Goal: Task Accomplishment & Management: Use online tool/utility

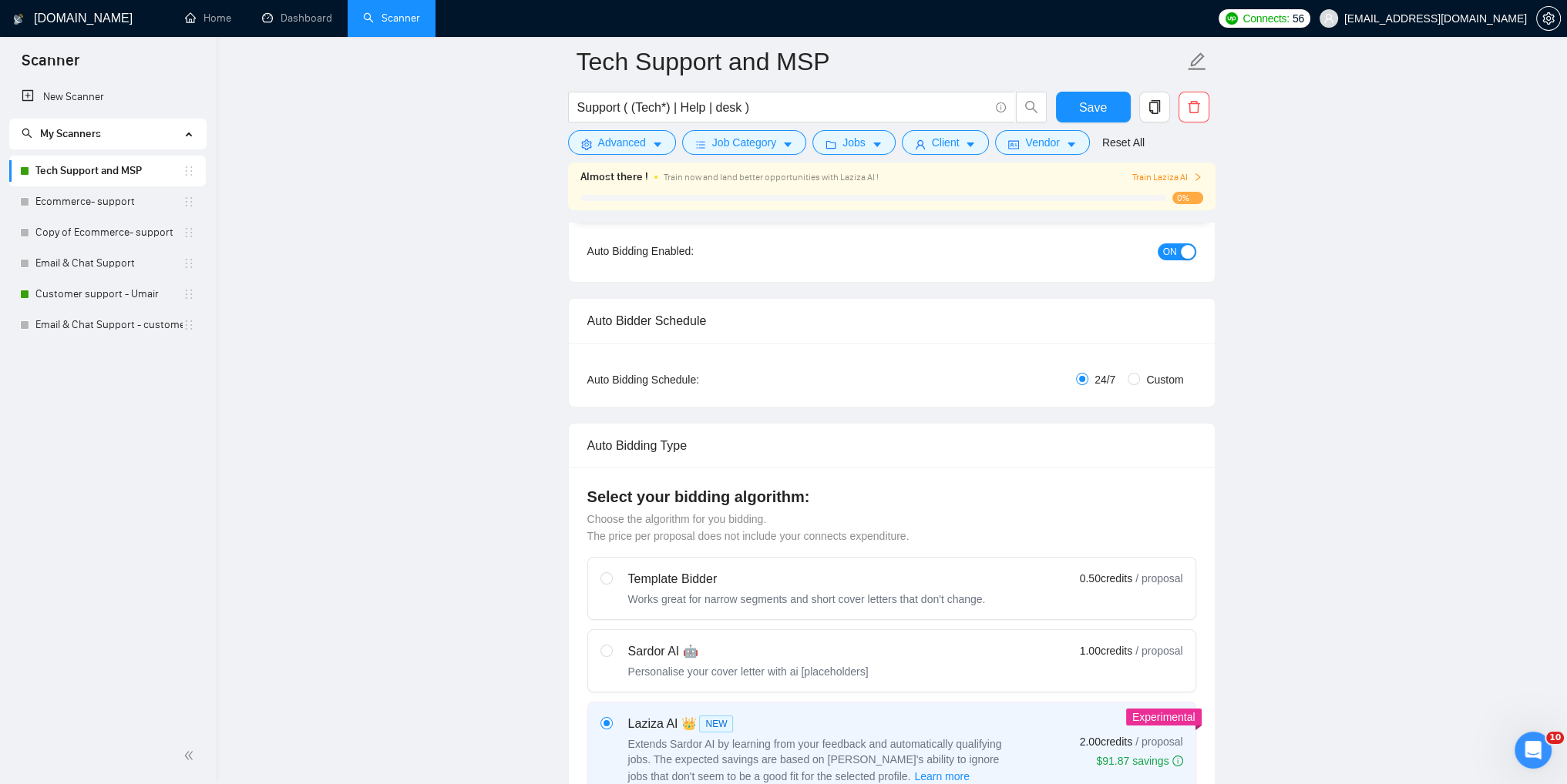
scroll to position [462, 0]
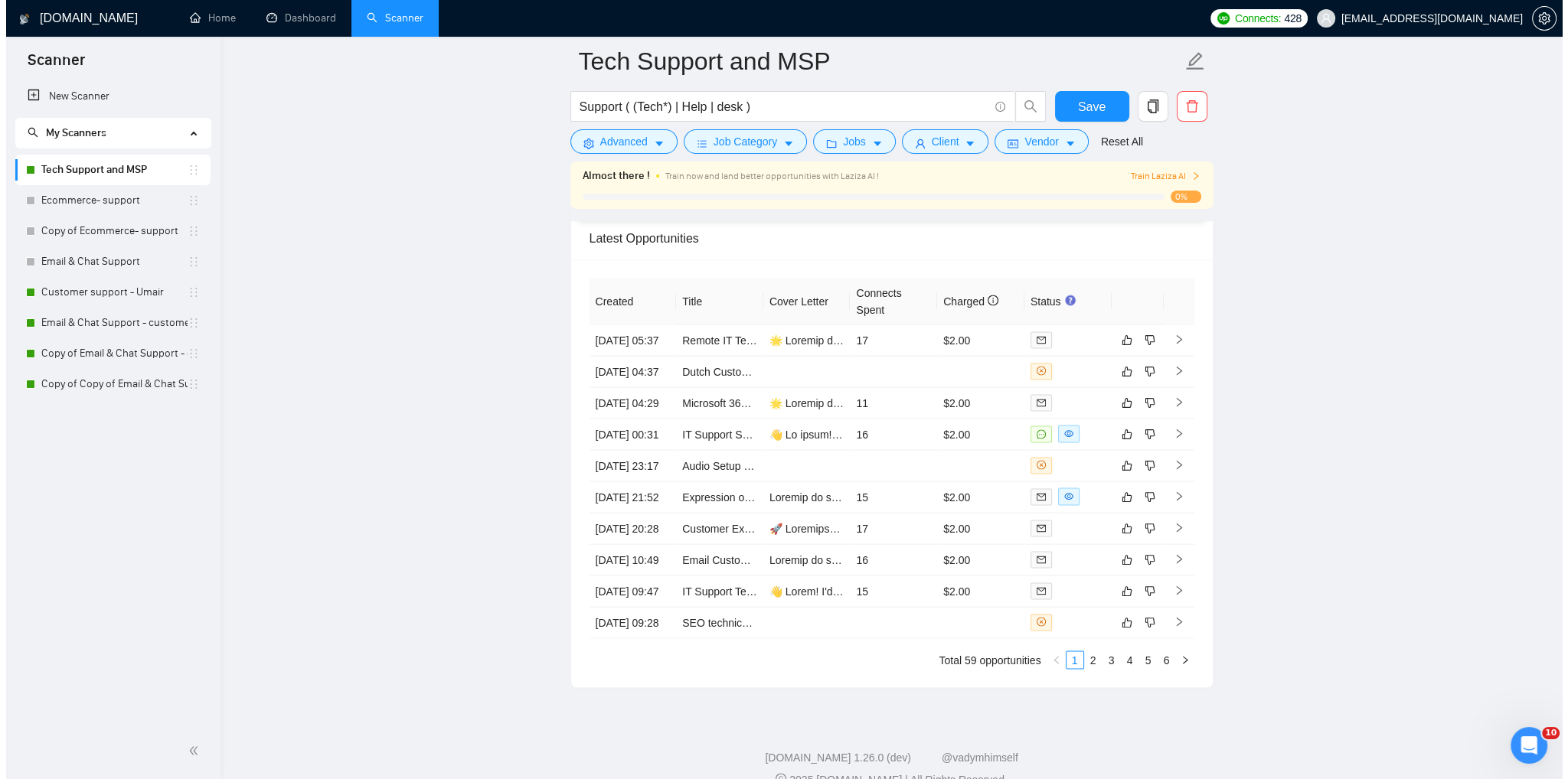
scroll to position [3904, 0]
click at [1170, 436] on icon "right" at bounding box center [1173, 430] width 11 height 11
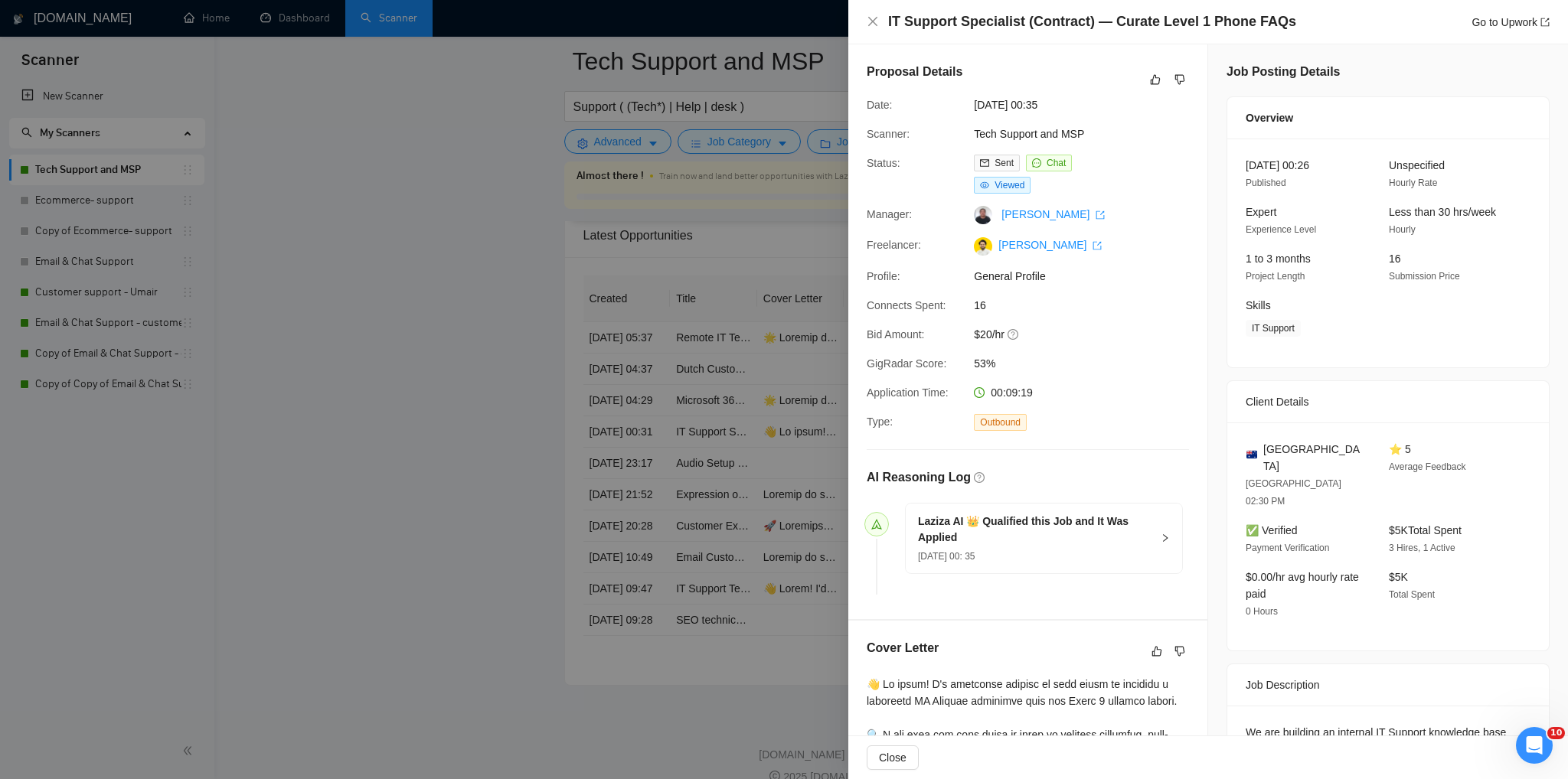
click at [353, 451] on div at bounding box center [784, 390] width 1568 height 779
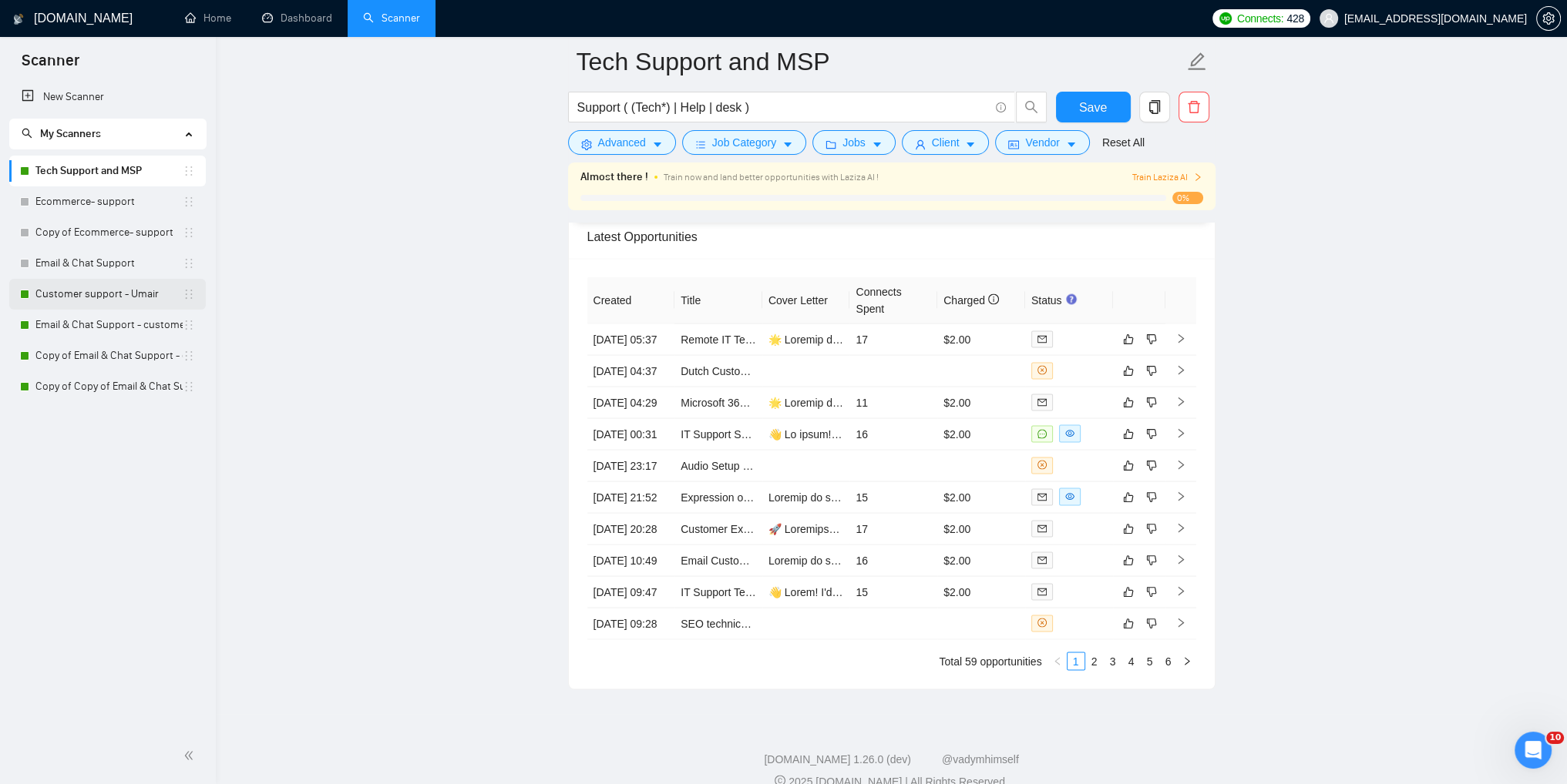
click at [64, 300] on link "Customer support - Umair" at bounding box center [109, 294] width 148 height 31
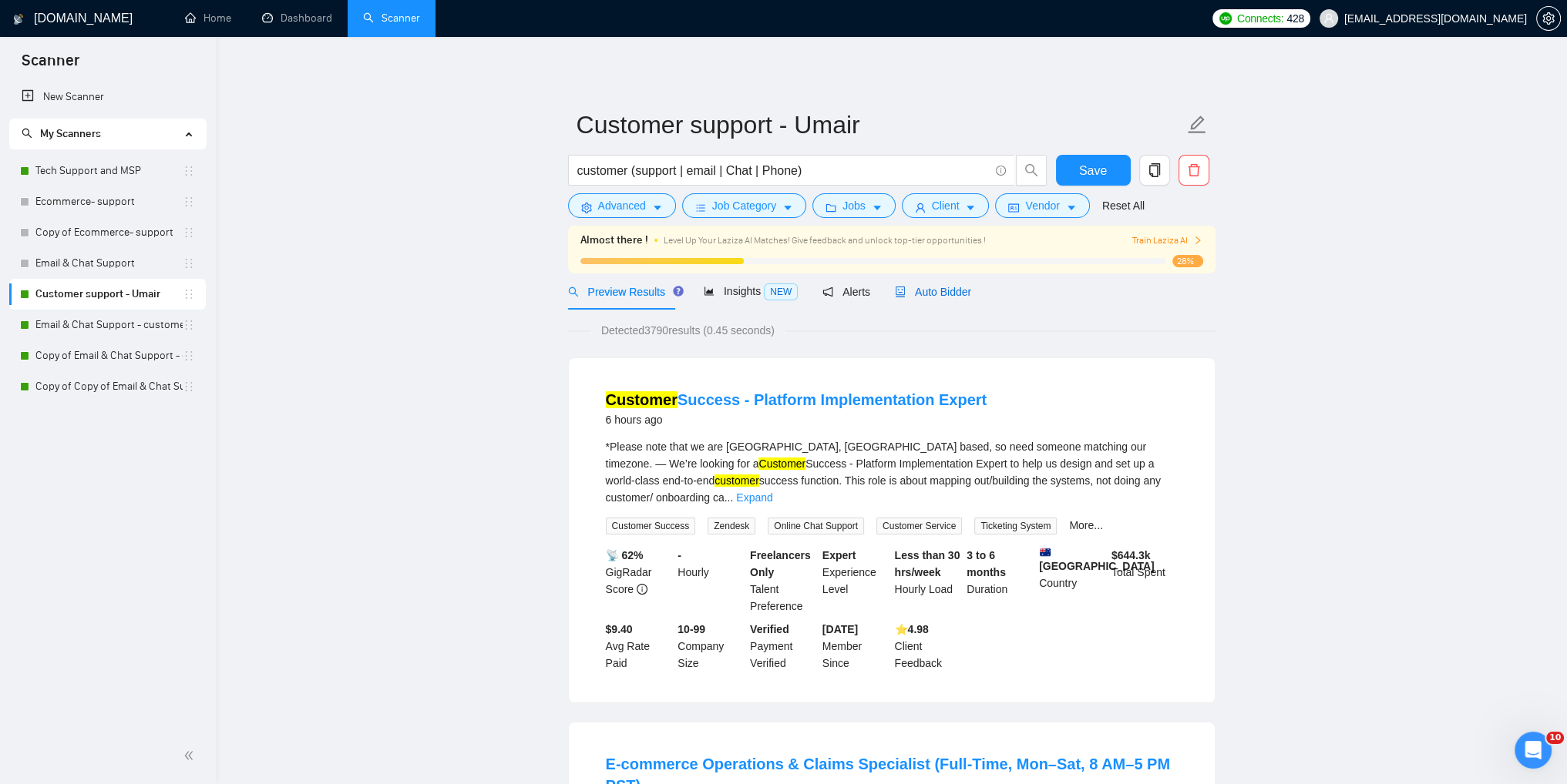
click at [907, 298] on span "Auto Bidder" at bounding box center [933, 291] width 76 height 13
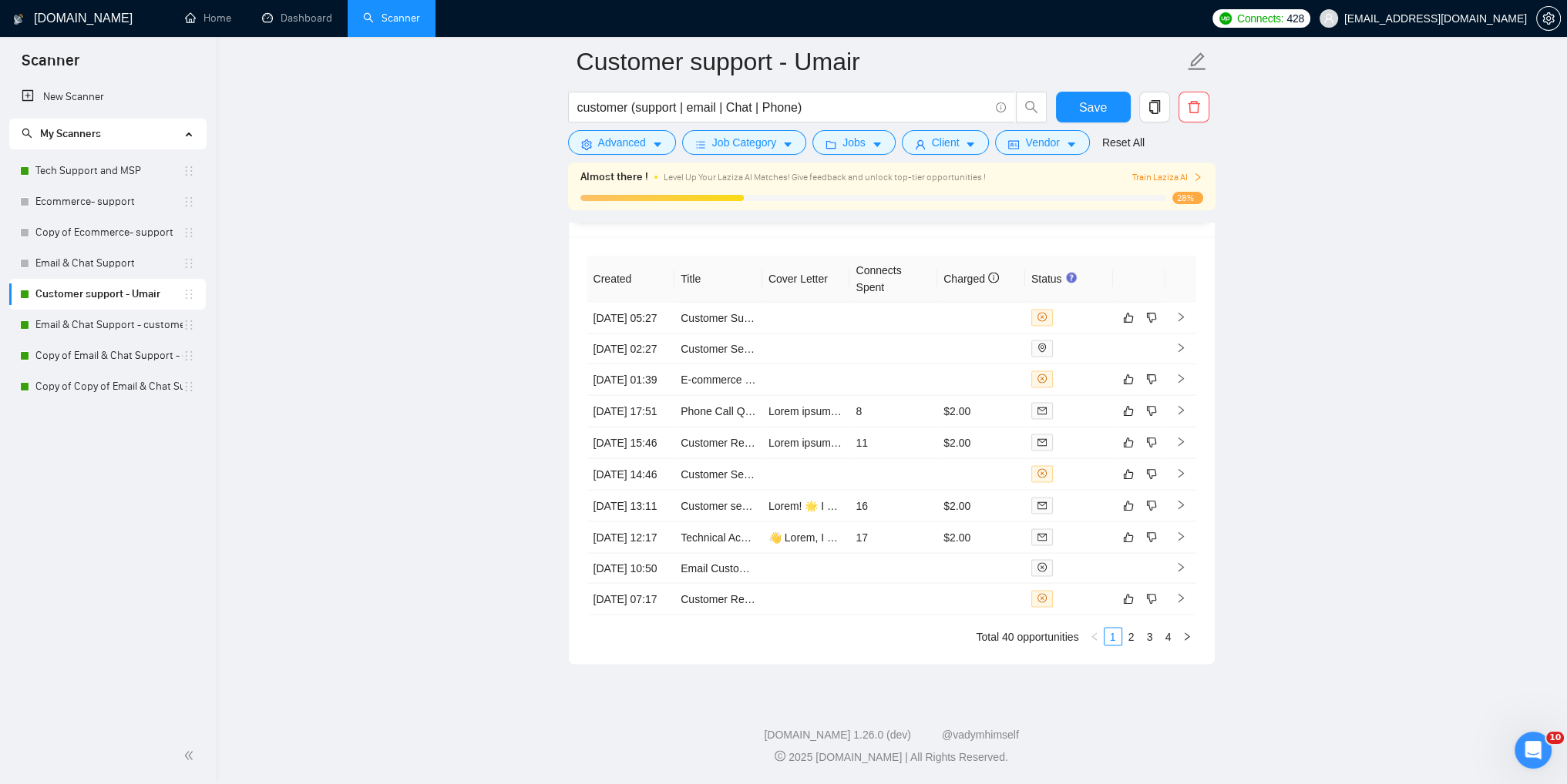
scroll to position [4153, 0]
click at [80, 325] on link "Email & Chat Support - customer support S-1" at bounding box center [109, 326] width 148 height 31
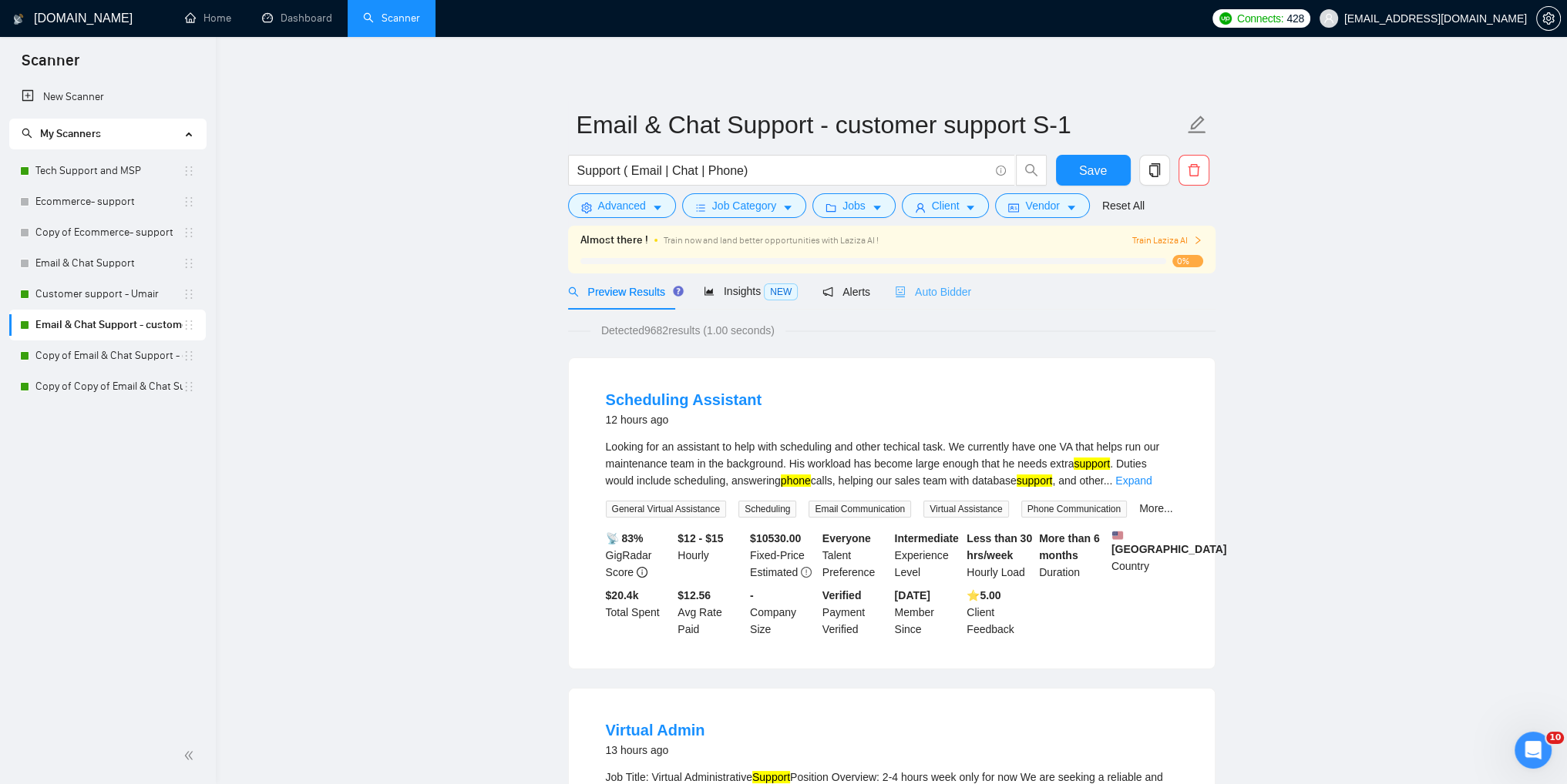
click at [911, 302] on div "Auto Bidder" at bounding box center [933, 291] width 76 height 36
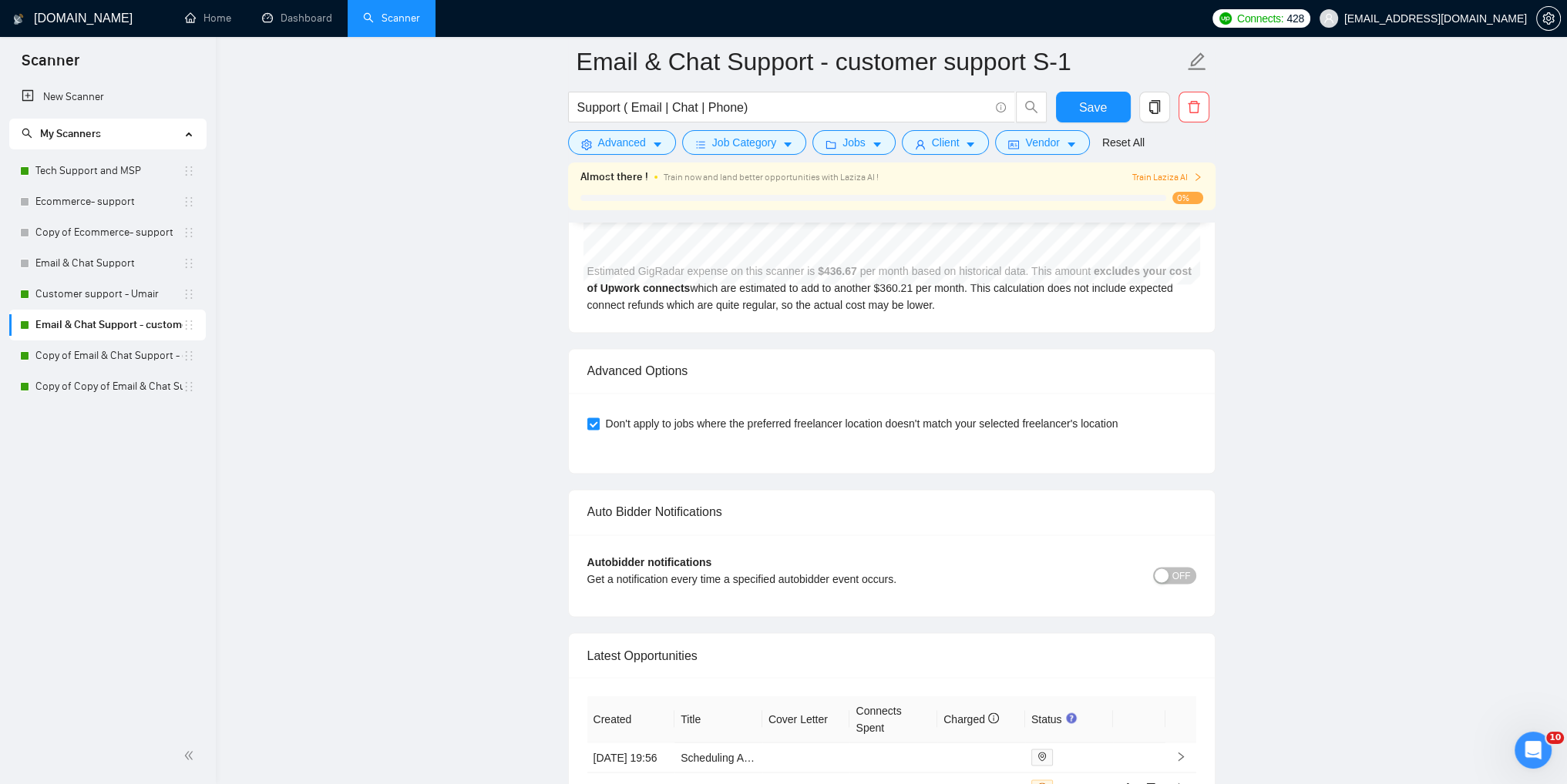
scroll to position [3571, 0]
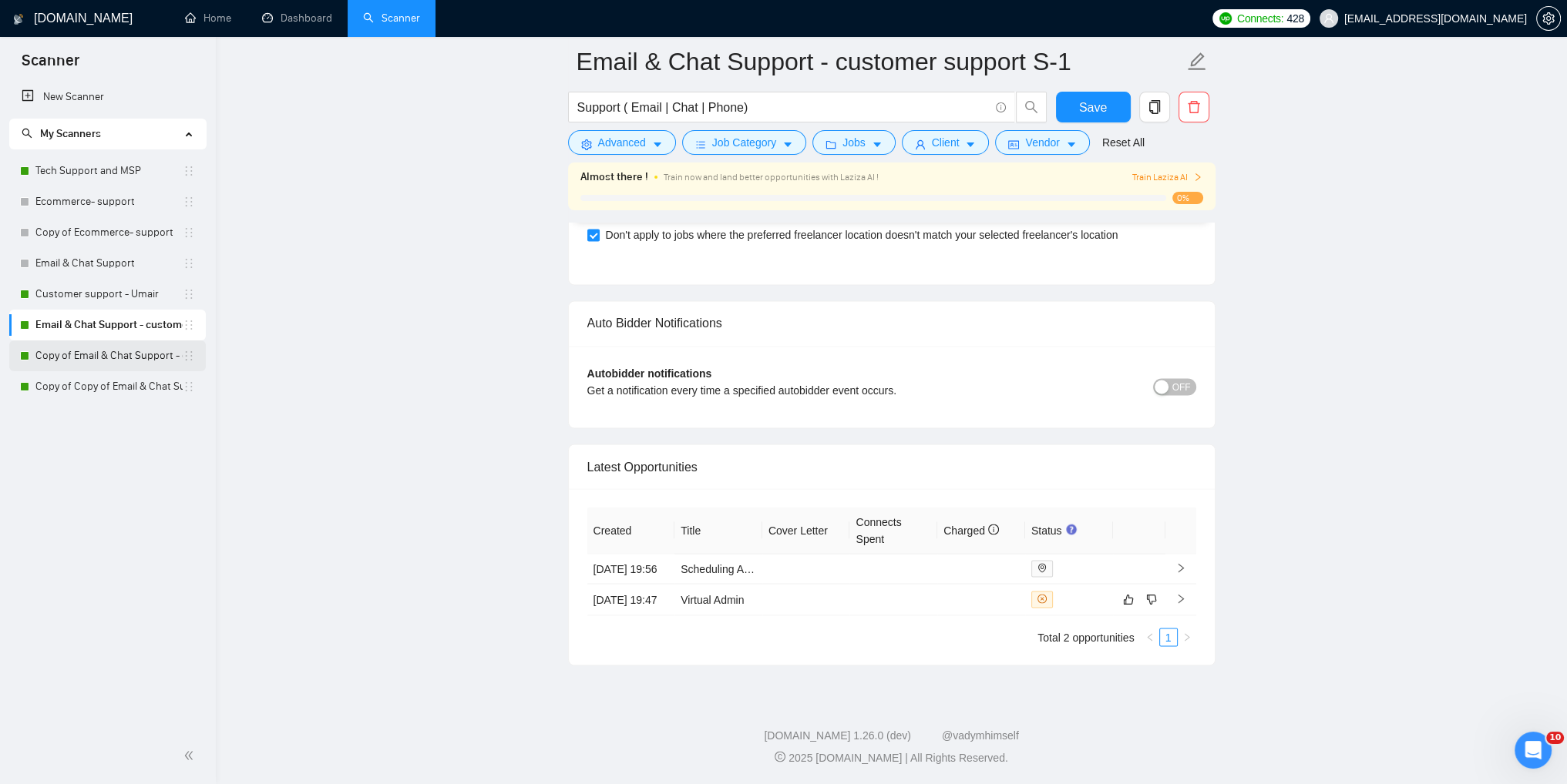
click at [57, 362] on link "Copy of Email & Chat Support - customer support S-1" at bounding box center [109, 356] width 148 height 31
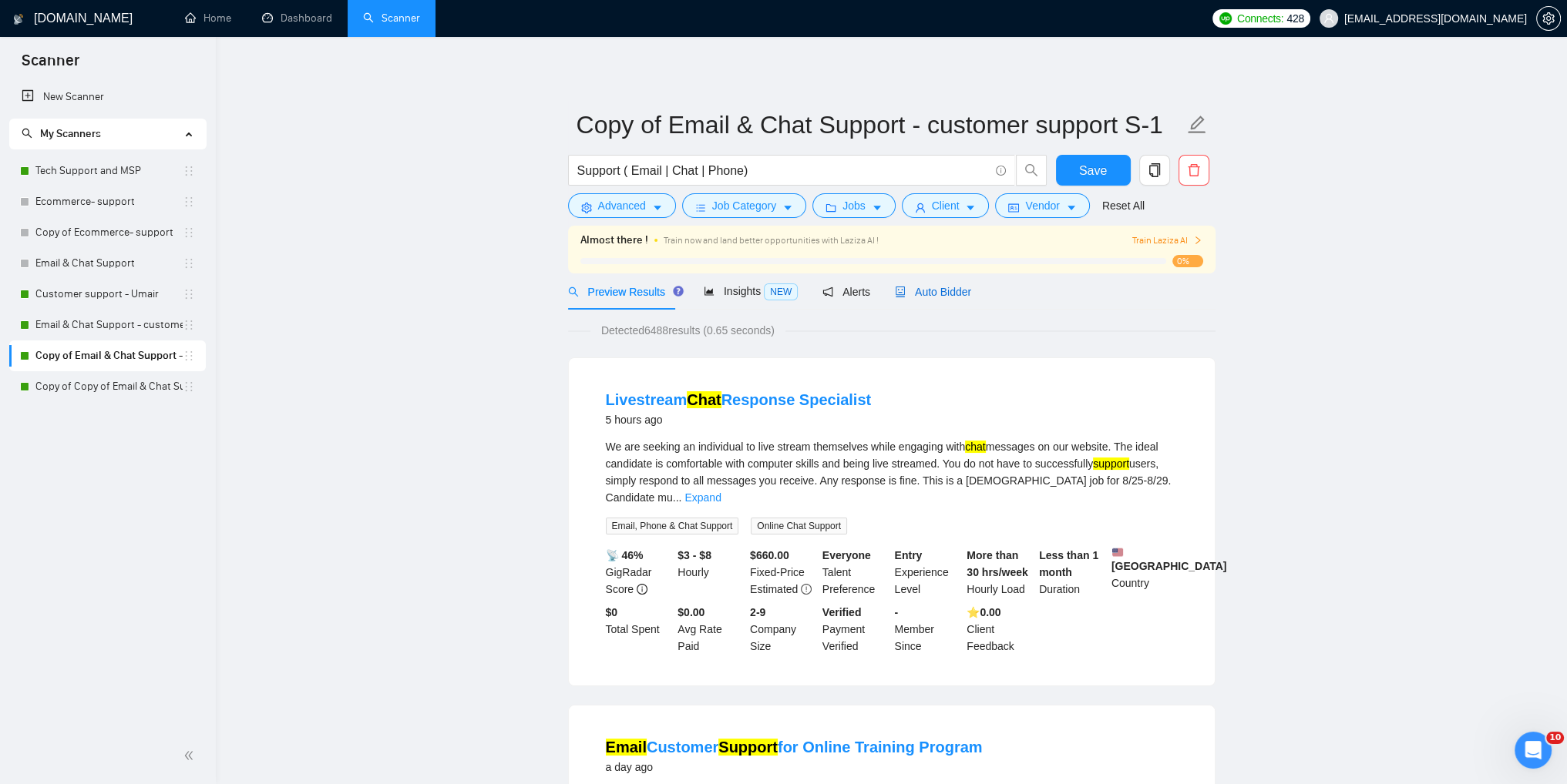
click at [913, 292] on span "Auto Bidder" at bounding box center [933, 291] width 76 height 13
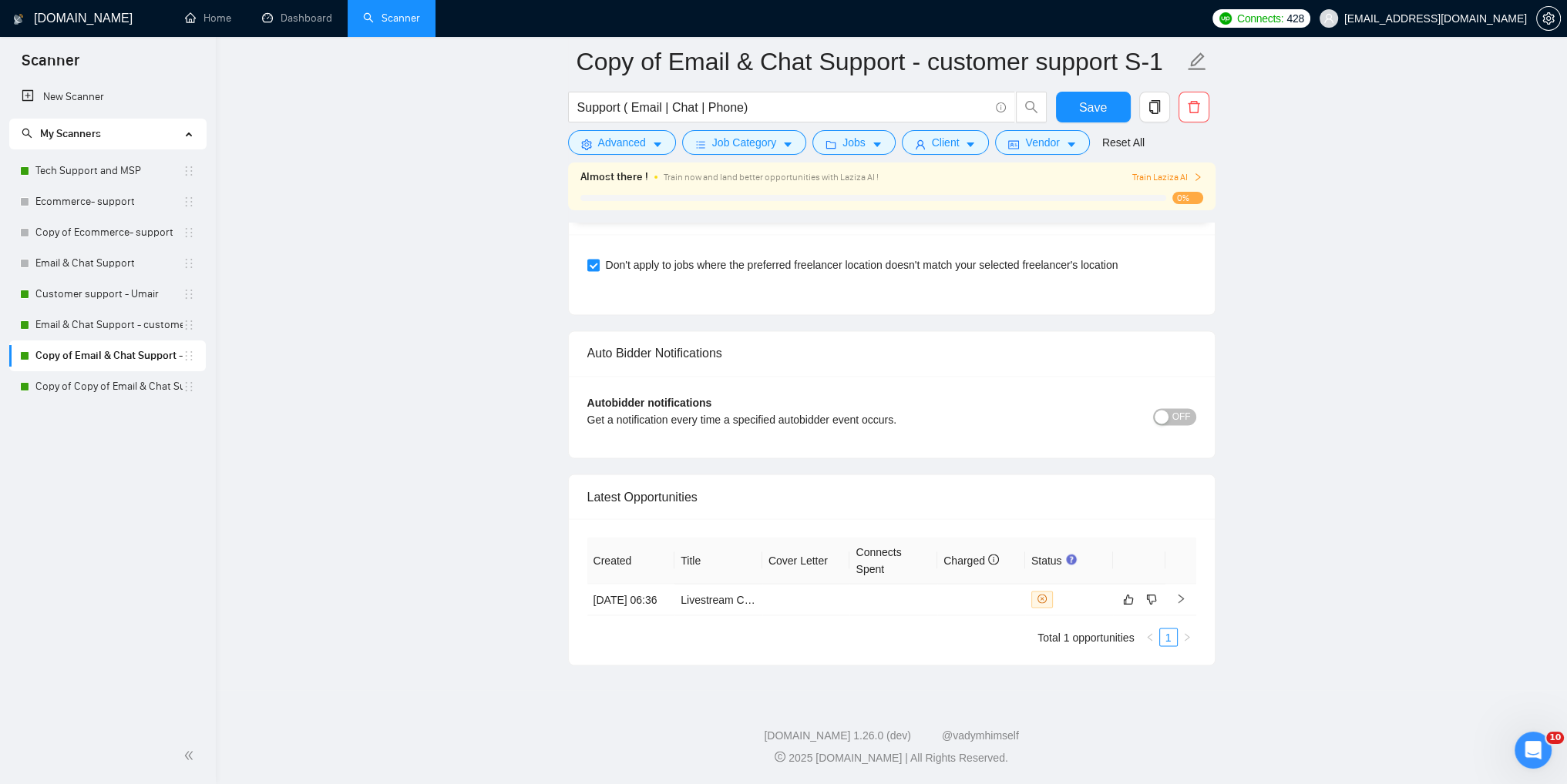
scroll to position [3472, 0]
click at [84, 389] on link "Copy of Copy of Email & Chat Support - customer support S-1" at bounding box center [109, 387] width 148 height 31
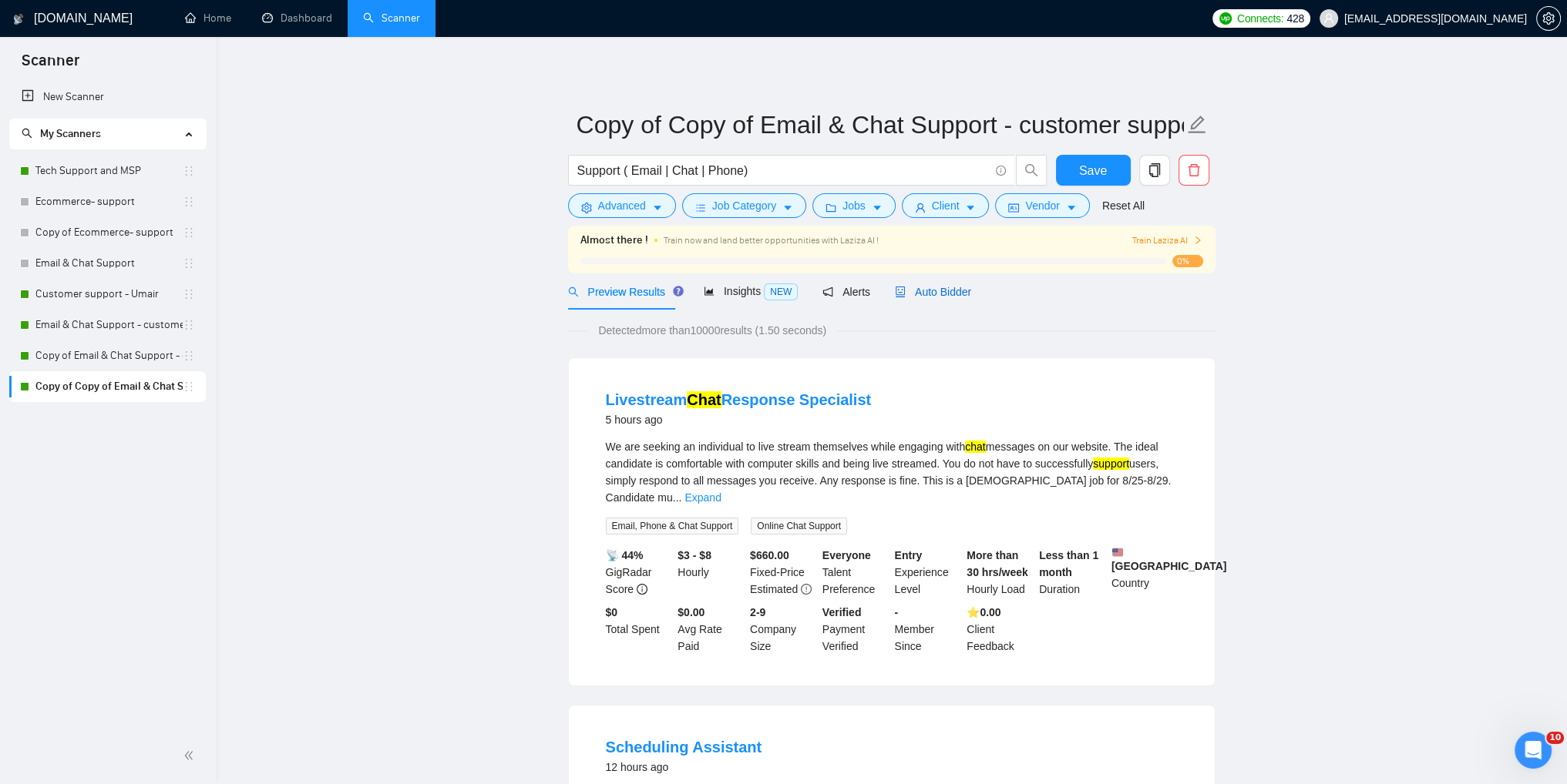
click at [926, 295] on span "Auto Bidder" at bounding box center [933, 291] width 76 height 13
